Goal: Task Accomplishment & Management: Manage account settings

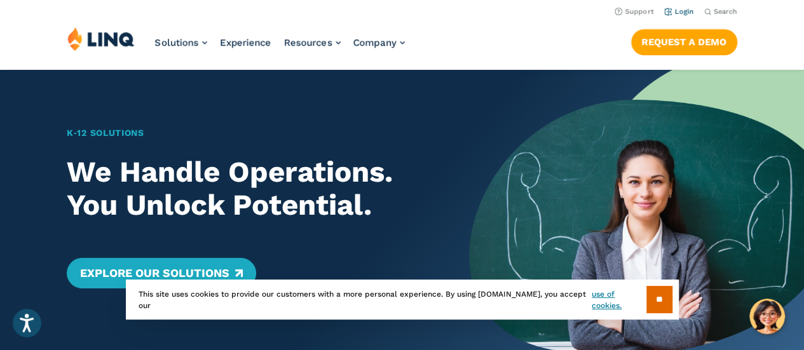
click at [677, 11] on link "Login" at bounding box center [679, 12] width 30 height 8
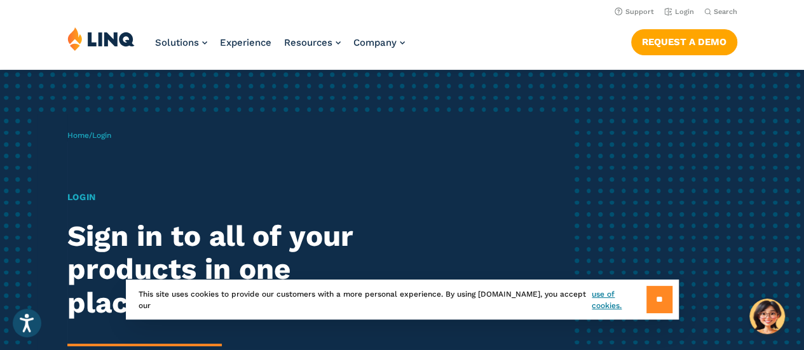
click at [652, 297] on input "**" at bounding box center [659, 299] width 26 height 27
